Goal: Transaction & Acquisition: Purchase product/service

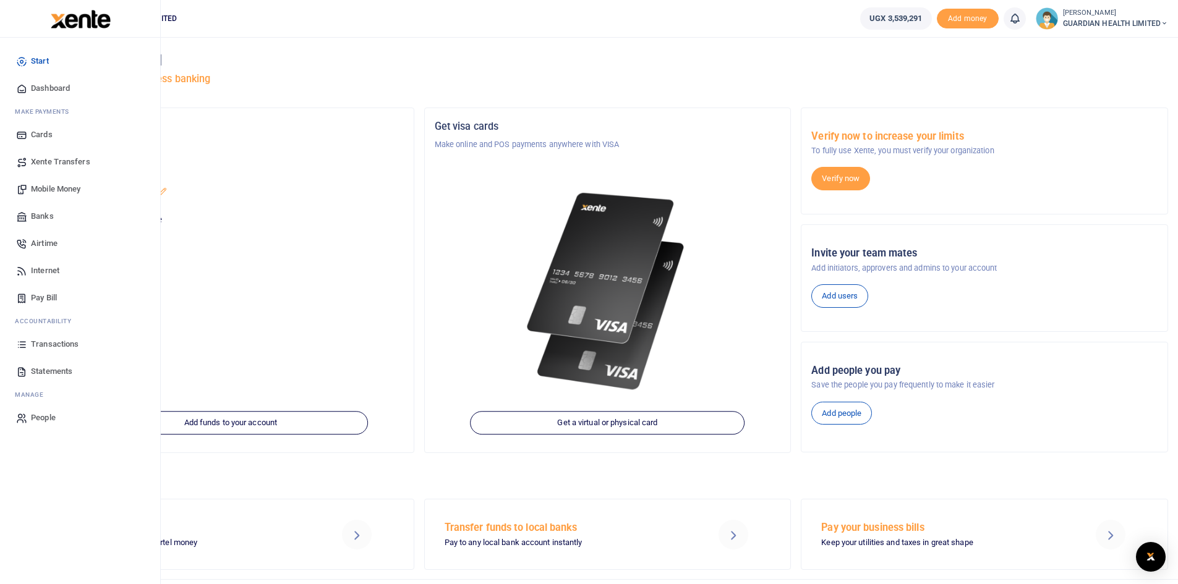
click at [74, 184] on span "Mobile Money" at bounding box center [55, 189] width 49 height 12
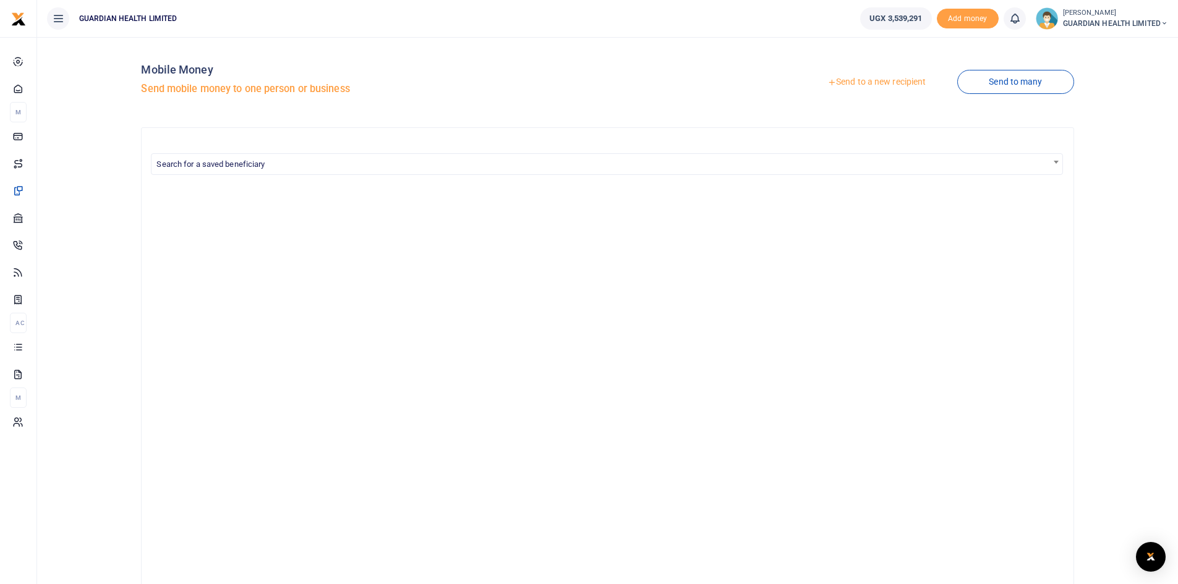
click at [879, 79] on link "Send to a new recipient" at bounding box center [876, 82] width 161 height 22
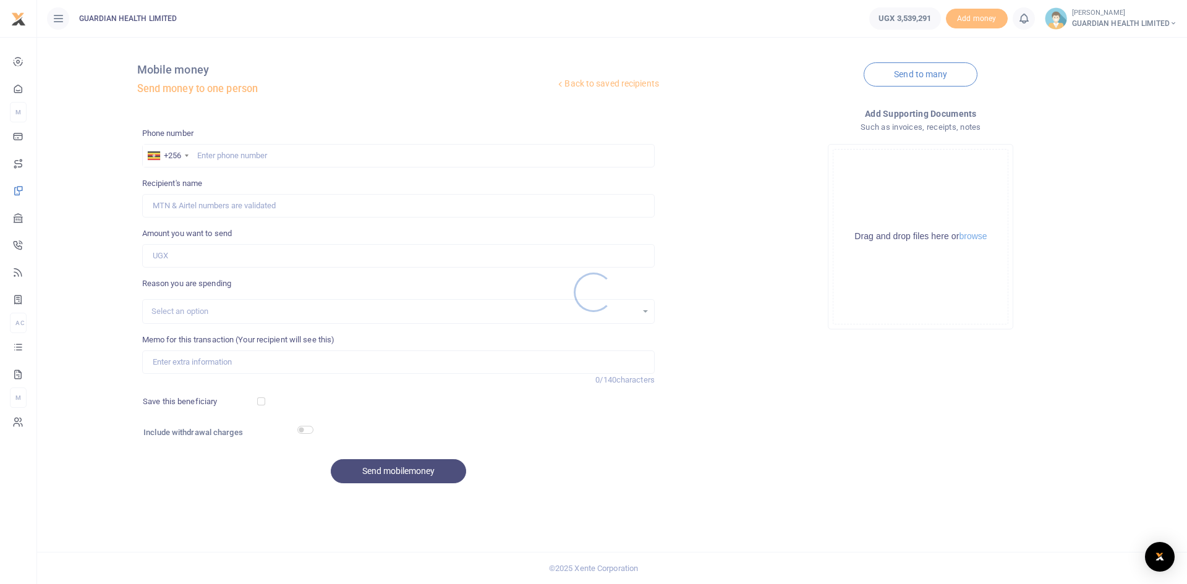
click at [253, 156] on div at bounding box center [593, 292] width 1187 height 584
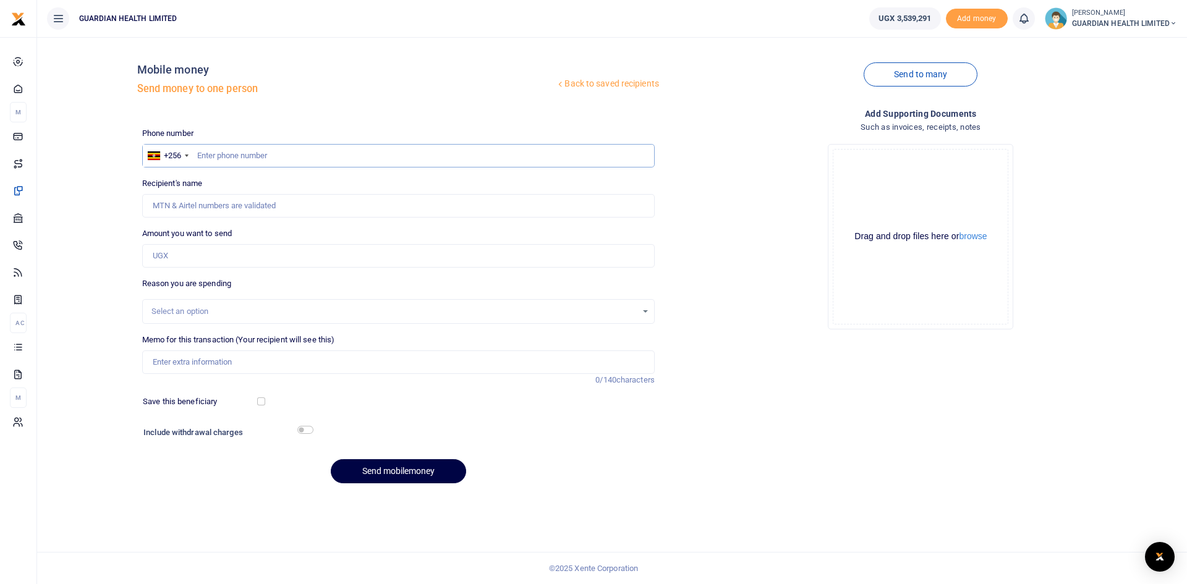
click at [258, 158] on input "text" at bounding box center [398, 155] width 513 height 23
type input "750501251"
click at [225, 258] on input "Amount you want to send" at bounding box center [398, 255] width 513 height 23
type input "30,000"
type input "Jerome Owor"
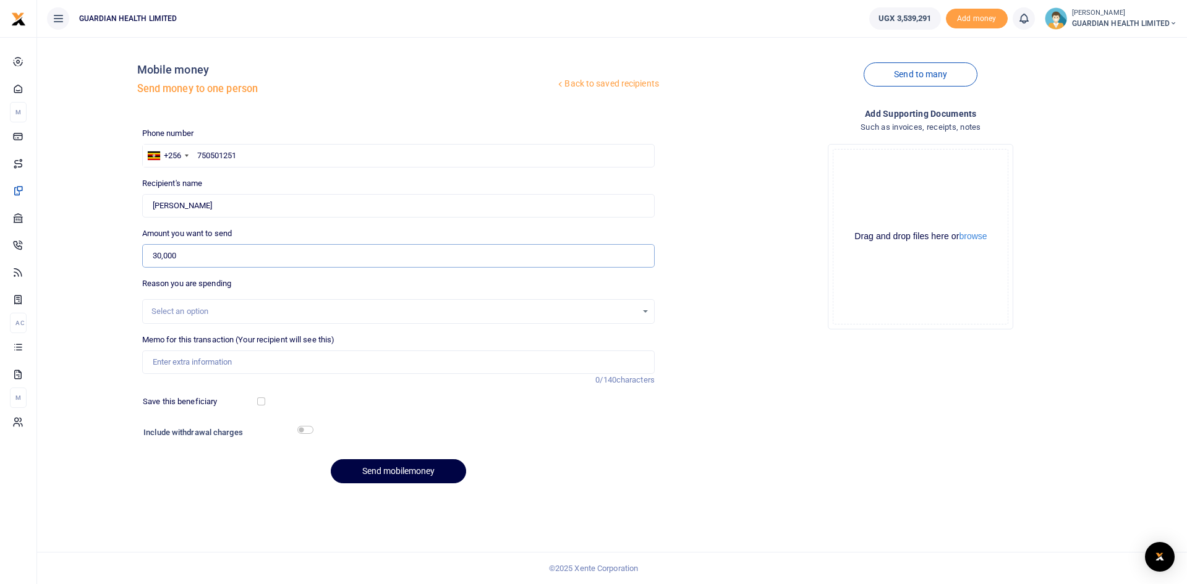
type input "30,000"
click at [224, 315] on div "Select an option" at bounding box center [393, 311] width 485 height 12
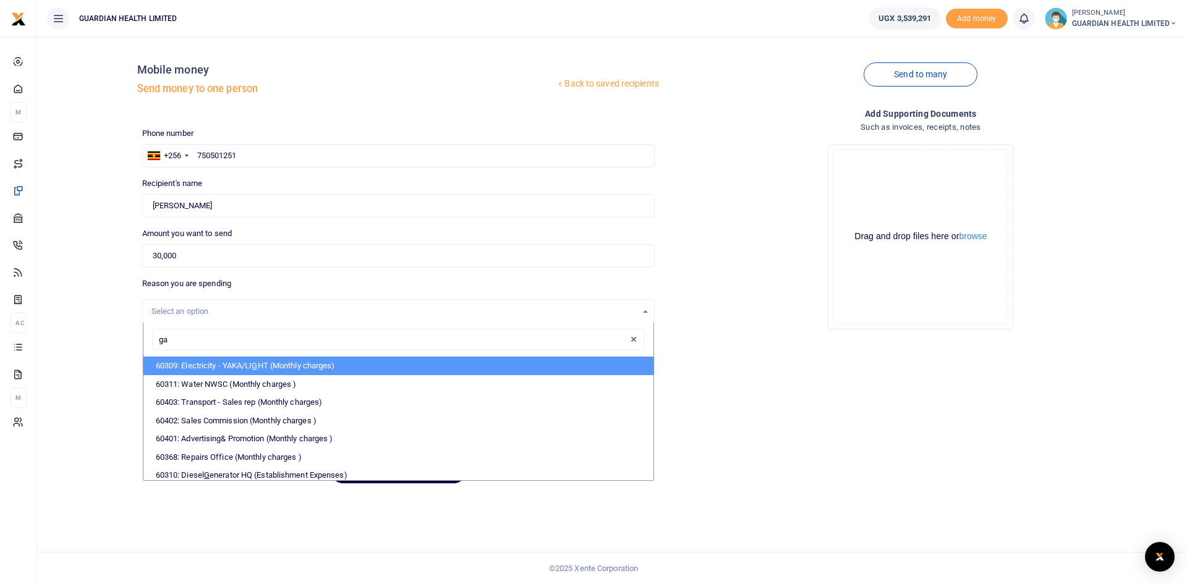
type input "gab"
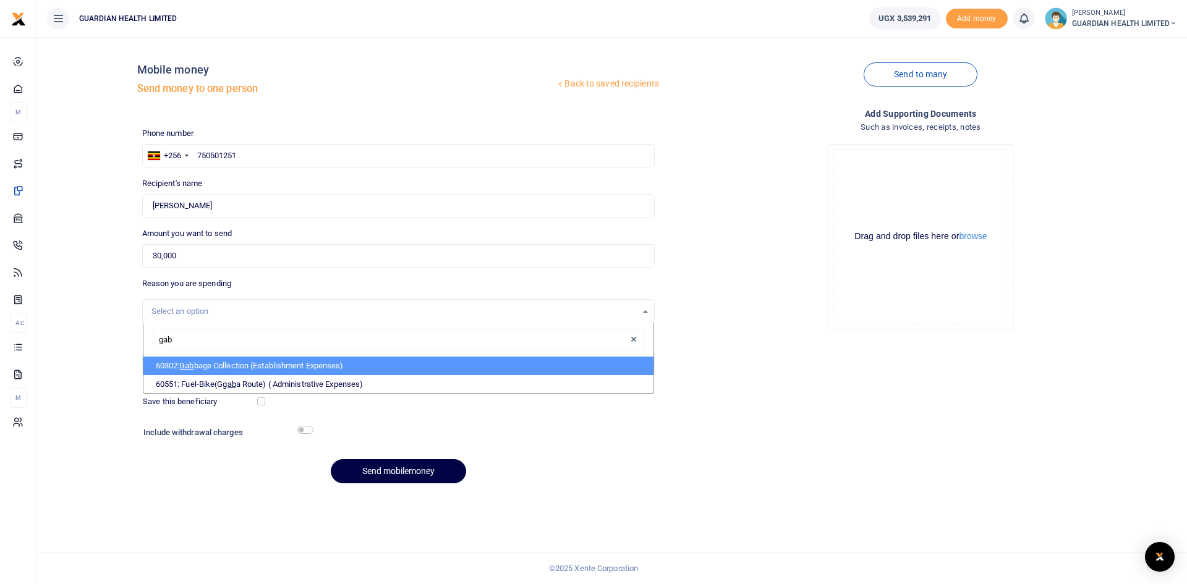
click at [271, 362] on li "60302: Gab bage Collection (Establishment Expenses)" at bounding box center [398, 366] width 510 height 19
select select "5391"
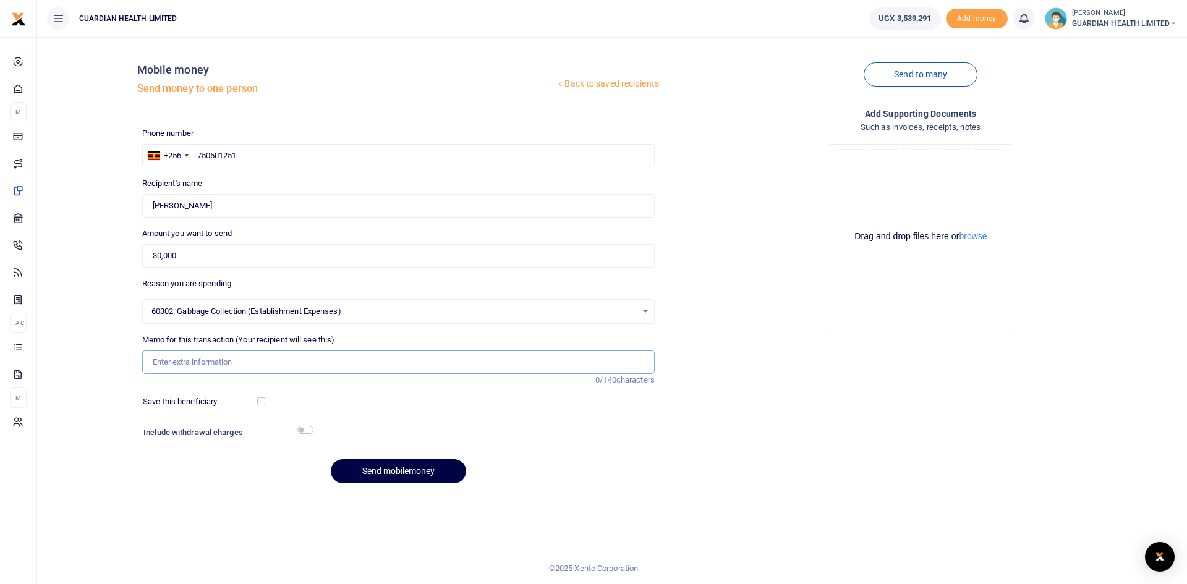
click at [184, 365] on input "Memo for this transaction (Your recipient will see this)" at bounding box center [398, 362] width 513 height 23
drag, startPoint x: 256, startPoint y: 362, endPoint x: 407, endPoint y: 361, distance: 151.5
click at [407, 361] on input "Gabbage collection services done on 05072025" at bounding box center [398, 362] width 513 height 23
type input "Gabbage collection services for Jinja 1 for July"
click at [262, 405] on input "checkbox" at bounding box center [261, 402] width 8 height 8
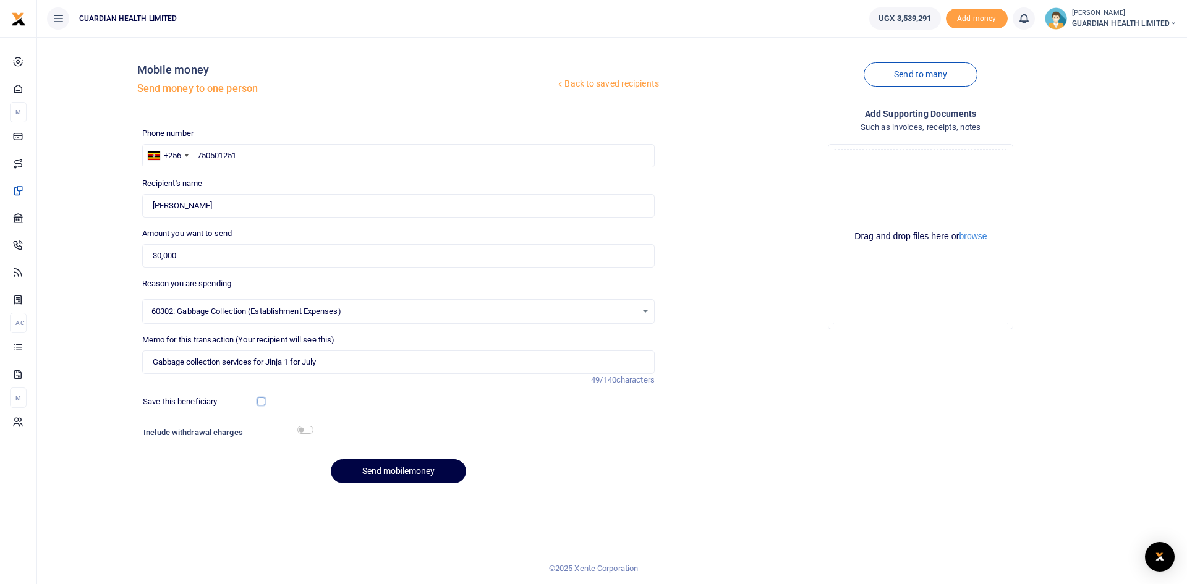
checkbox input "true"
click at [307, 431] on input "checkbox" at bounding box center [305, 430] width 16 height 8
checkbox input "true"
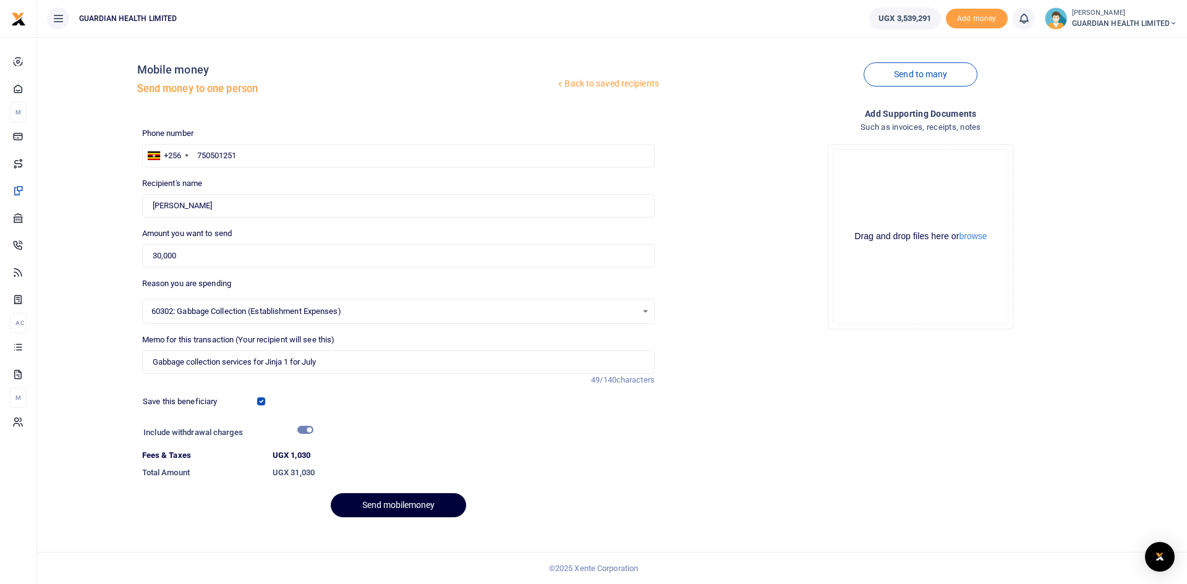
click at [411, 506] on button "Send mobilemoney" at bounding box center [398, 505] width 135 height 24
